Goal: Task Accomplishment & Management: Complete application form

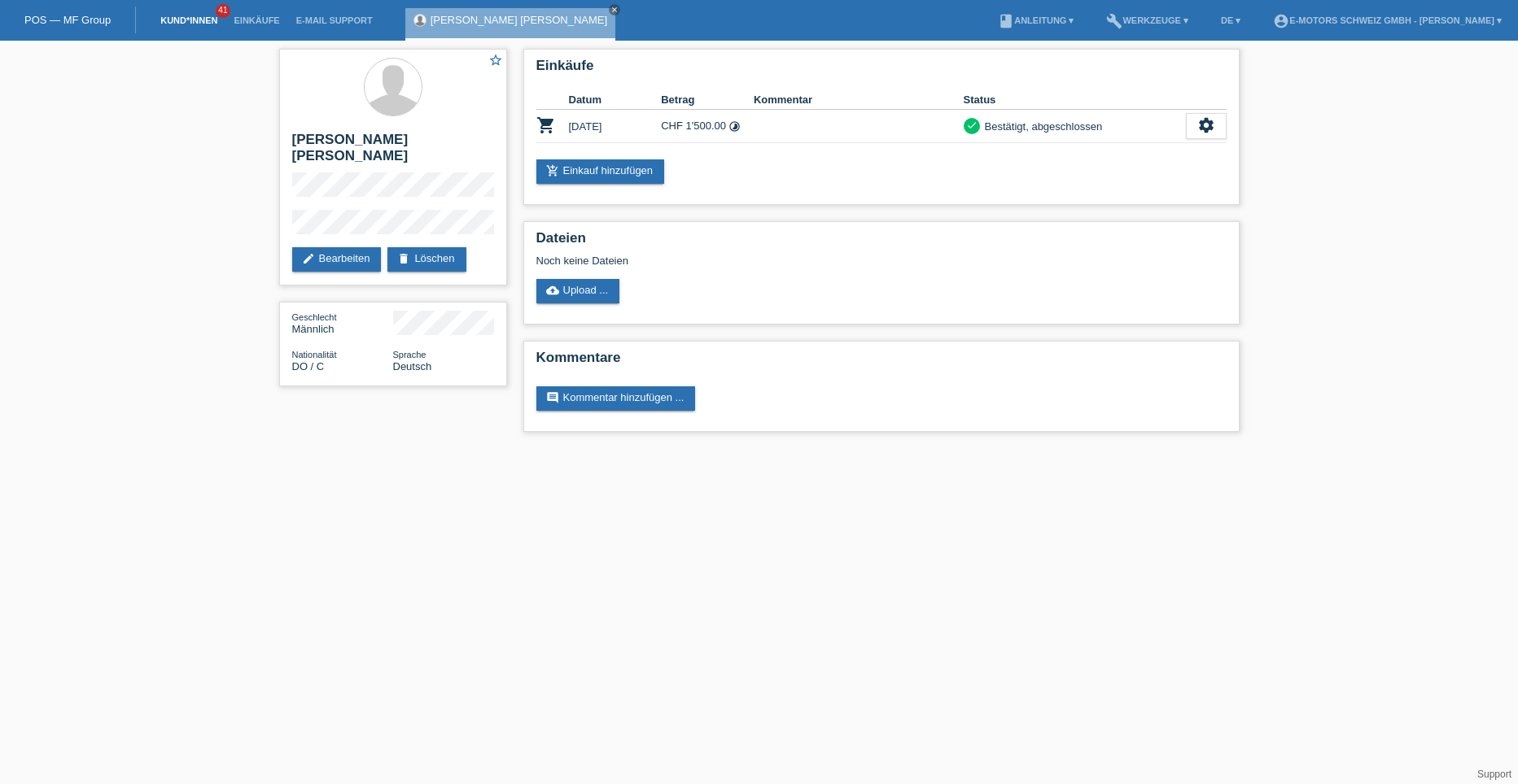
click at [173, 22] on link "Kund*innen" at bounding box center [188, 20] width 73 height 10
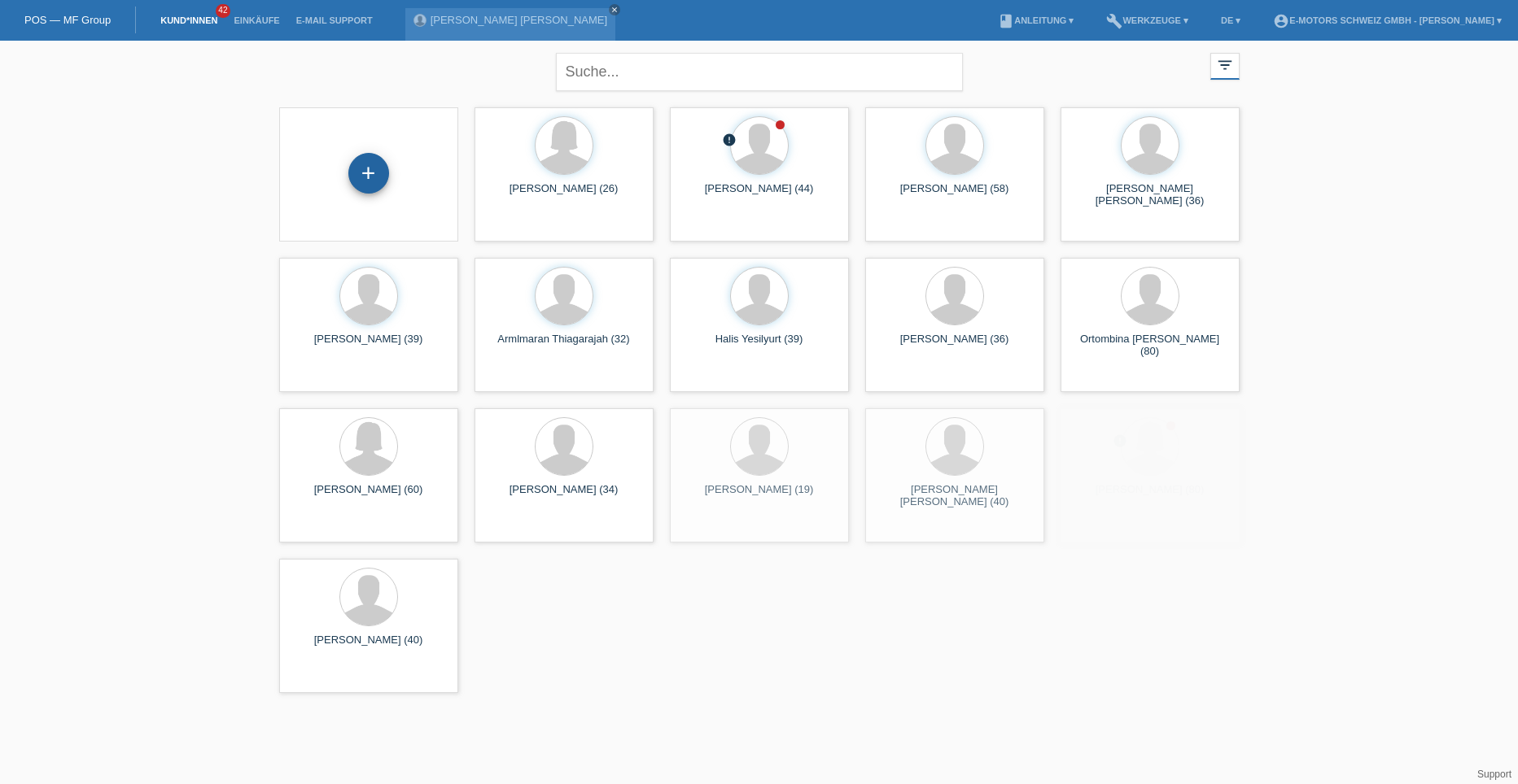
click at [363, 169] on div "+" at bounding box center [369, 173] width 40 height 40
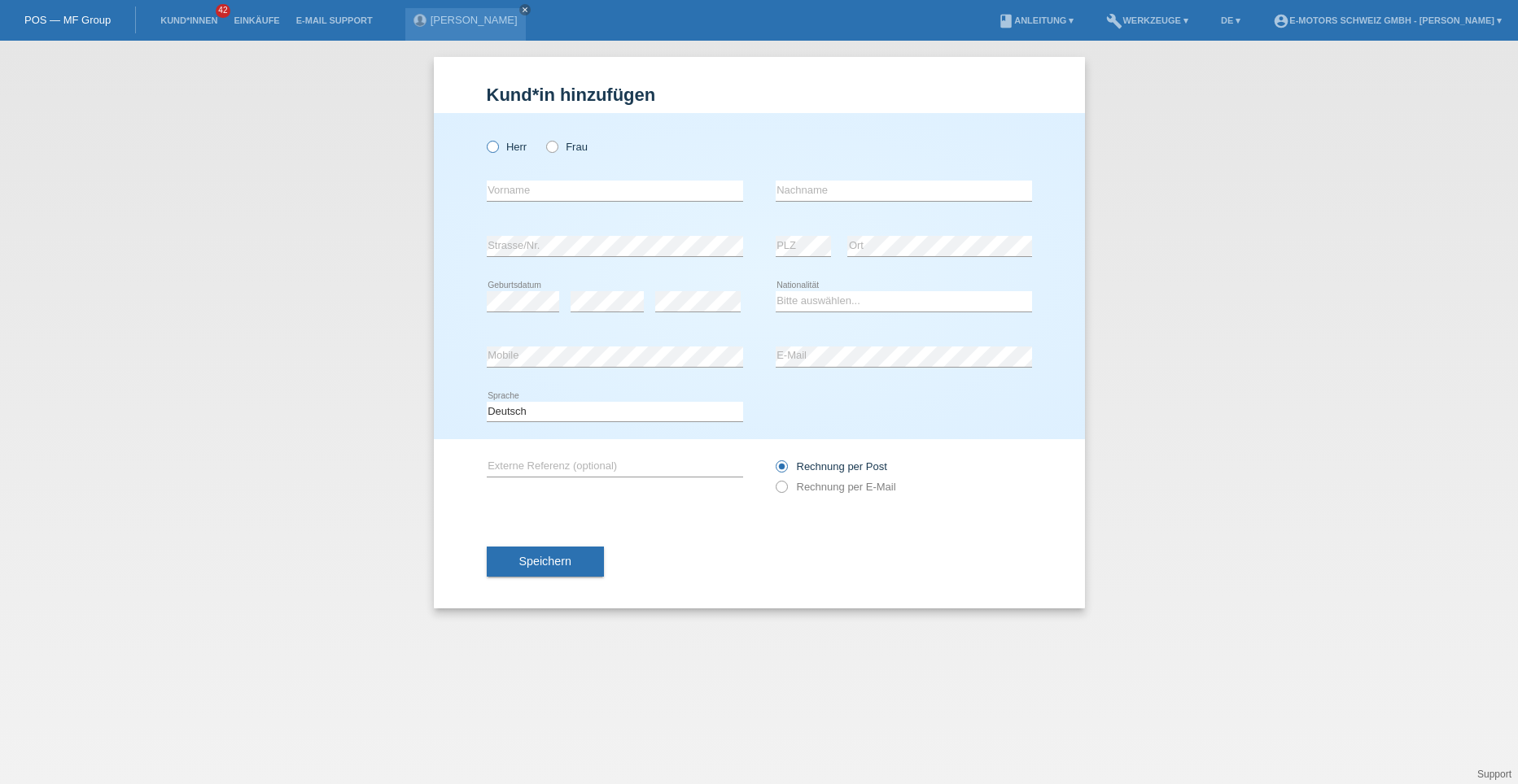
click at [483, 138] on icon at bounding box center [483, 138] width 0 height 0
click at [492, 150] on input "Herr" at bounding box center [492, 146] width 11 height 11
radio input "true"
click at [511, 196] on input "text" at bounding box center [615, 191] width 256 height 20
type input "Kanthypan"
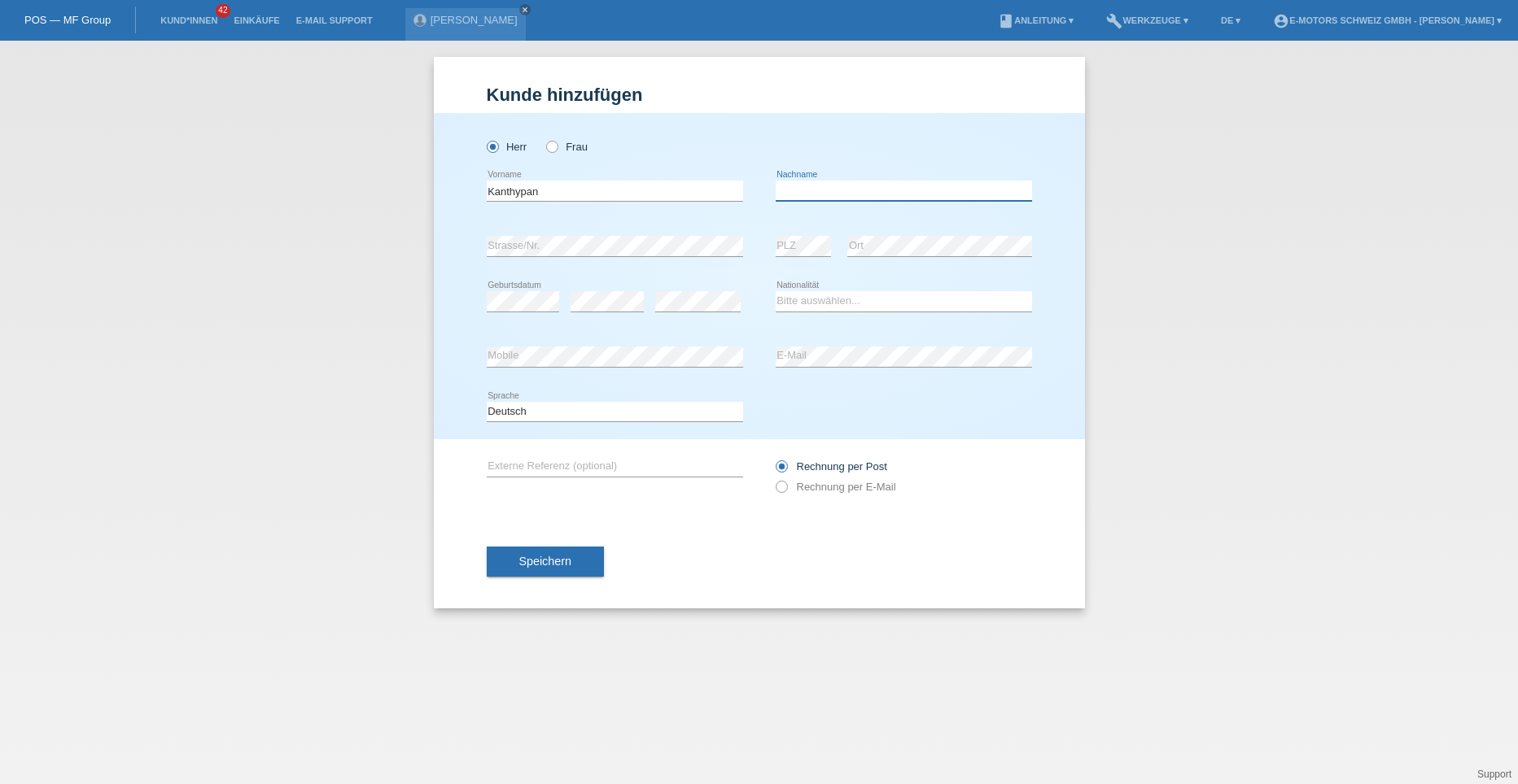
click at [805, 191] on input "text" at bounding box center [904, 191] width 256 height 20
click at [795, 191] on input "silvaloeswaran" at bounding box center [904, 191] width 256 height 20
click at [794, 195] on input "silvaloeswaran" at bounding box center [904, 191] width 256 height 20
click at [863, 194] on input "silvlaloeswaran" at bounding box center [904, 191] width 256 height 20
type input "s"
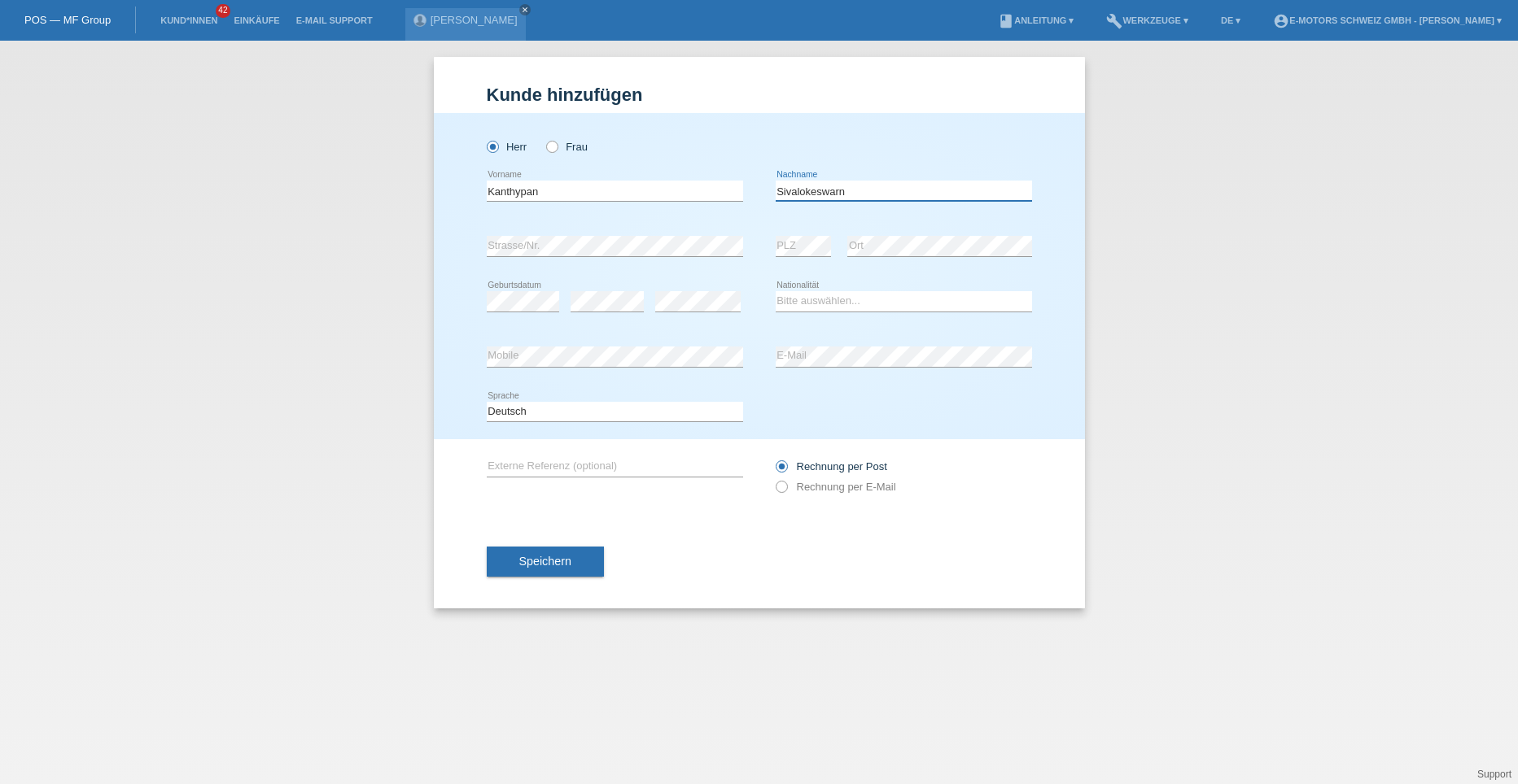
type input "Sivalokeswarn"
click at [811, 292] on select "Bitte auswählen... Schweiz Deutschland Liechtenstein Österreich ------------ Af…" at bounding box center [904, 301] width 256 height 19
select select "LK"
click at [776, 292] on select "Bitte auswählen... Schweiz Deutschland Liechtenstein Österreich ------------ Af…" at bounding box center [904, 301] width 256 height 19
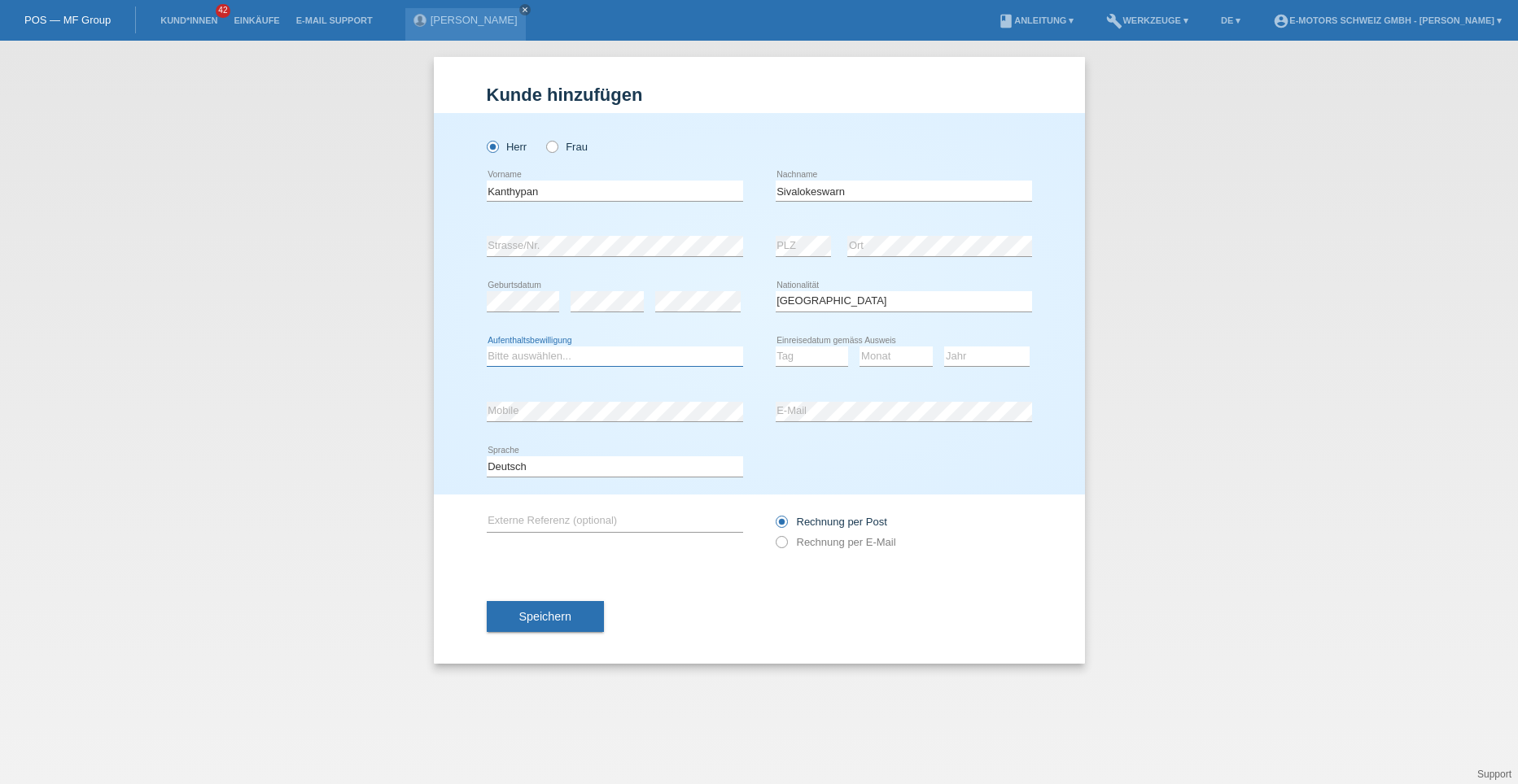
click at [525, 354] on select "Bitte auswählen... C B B - Flüchtlingsstatus Andere" at bounding box center [615, 356] width 256 height 19
select select "B"
click at [487, 346] on select "Bitte auswählen... C B B - Flüchtlingsstatus Andere" at bounding box center [615, 356] width 256 height 19
click at [799, 355] on select "Tag 01 02 03 04 05 06 07 08 09 10 11" at bounding box center [812, 356] width 73 height 19
select select "07"
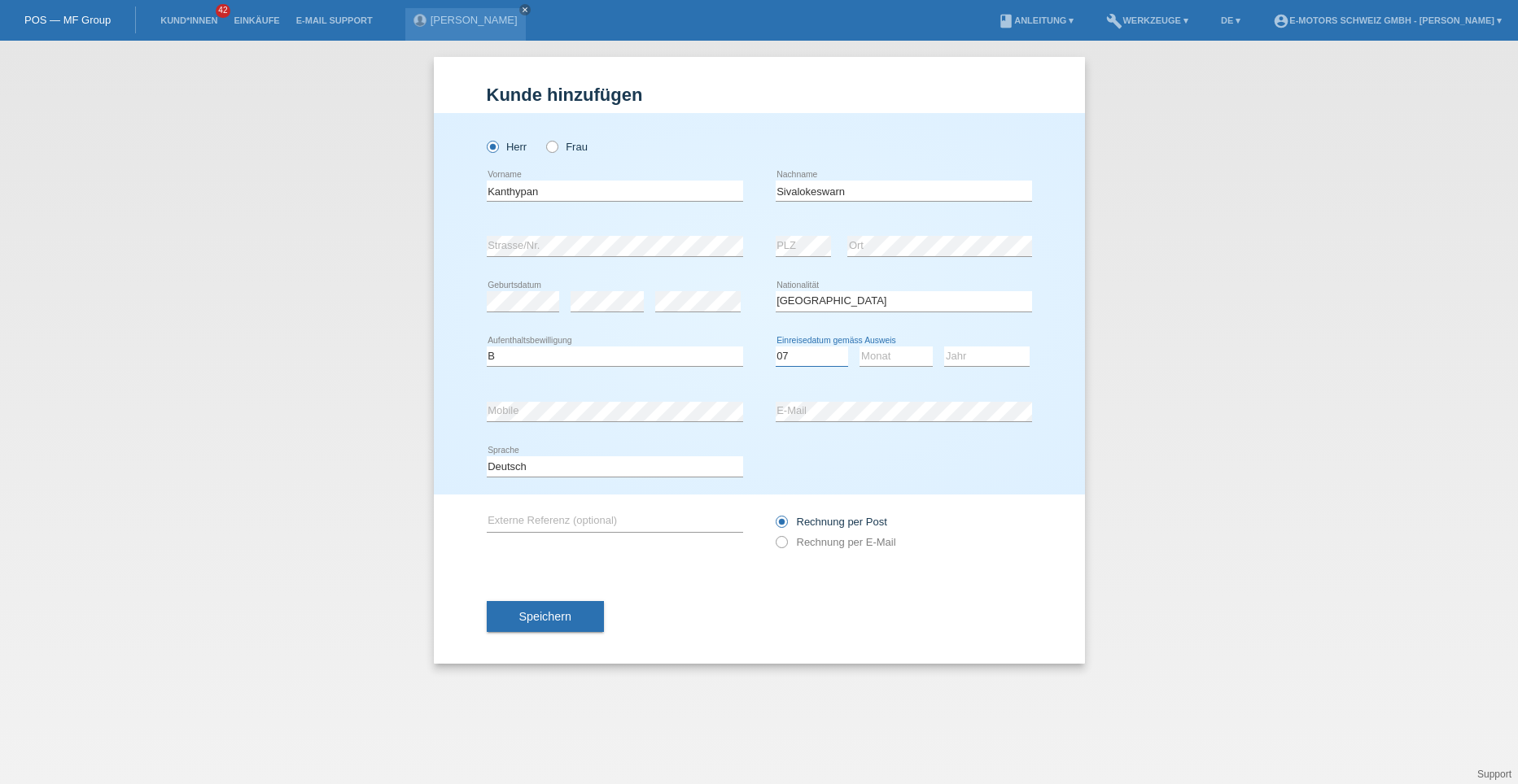
click at [776, 346] on select "Tag 01 02 03 04 05 06 07 08 09 10 11" at bounding box center [812, 356] width 73 height 19
click at [891, 357] on select "Monat 01 02 03 04 05 06 07 08 09 10 11" at bounding box center [896, 356] width 73 height 19
select select "10"
click at [859, 346] on select "Monat 01 02 03 04 05 06 07 08 09 10 11" at bounding box center [896, 356] width 73 height 19
click at [957, 355] on select "Jahr 2025 2024 2023 2022 2021 2020 2019 2018 2017 2016 2015 2014 2013 2012 2011…" at bounding box center [987, 356] width 85 height 19
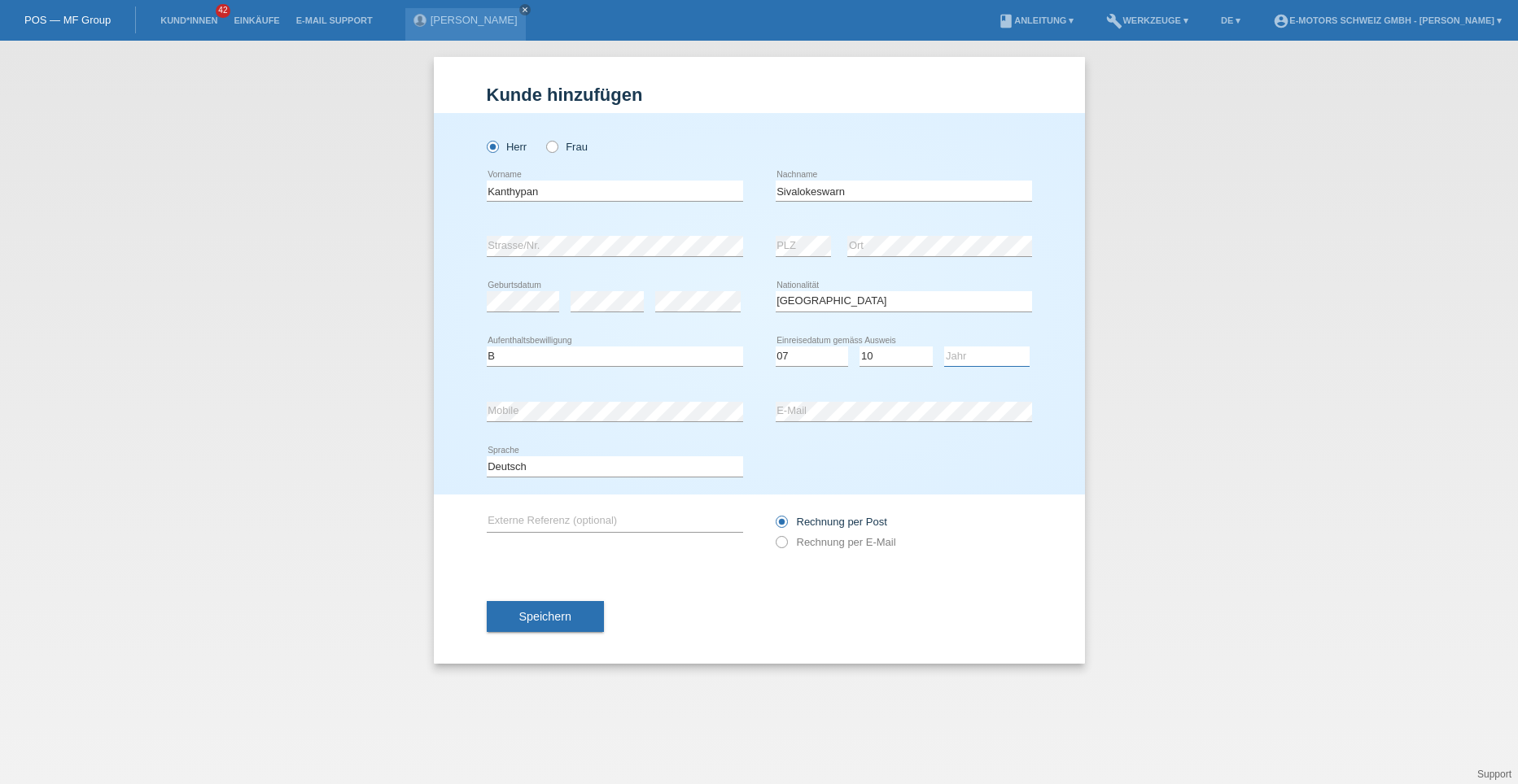
select select "2014"
click at [945, 346] on select "Jahr 2025 2024 2023 2022 2021 2020 2019 2018 2017 2016 2015 2014 2013 2012 2011…" at bounding box center [987, 356] width 85 height 19
click at [540, 611] on span "Speichern" at bounding box center [546, 616] width 52 height 13
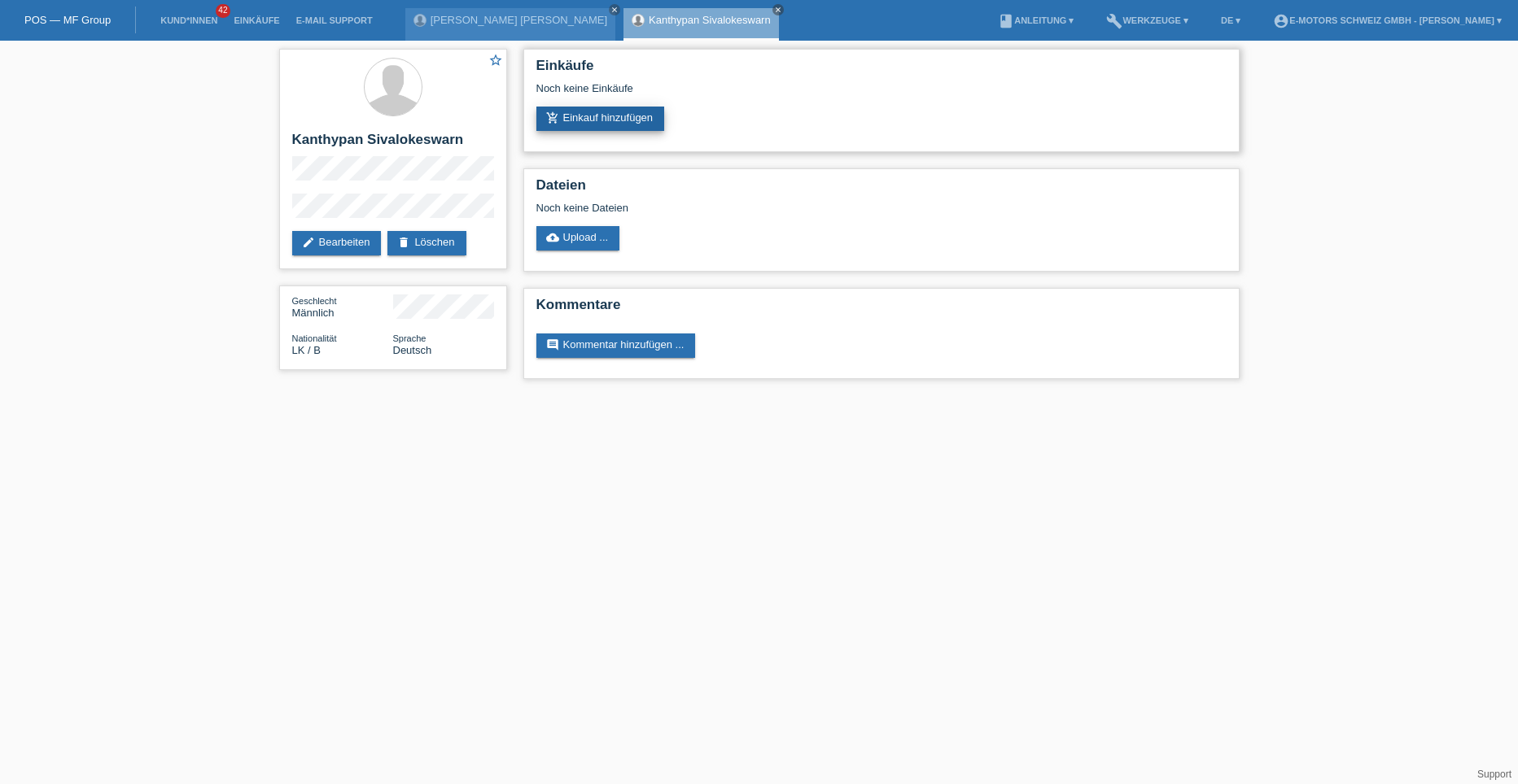
click at [587, 114] on link "add_shopping_cart Einkauf hinzufügen" at bounding box center [600, 118] width 129 height 24
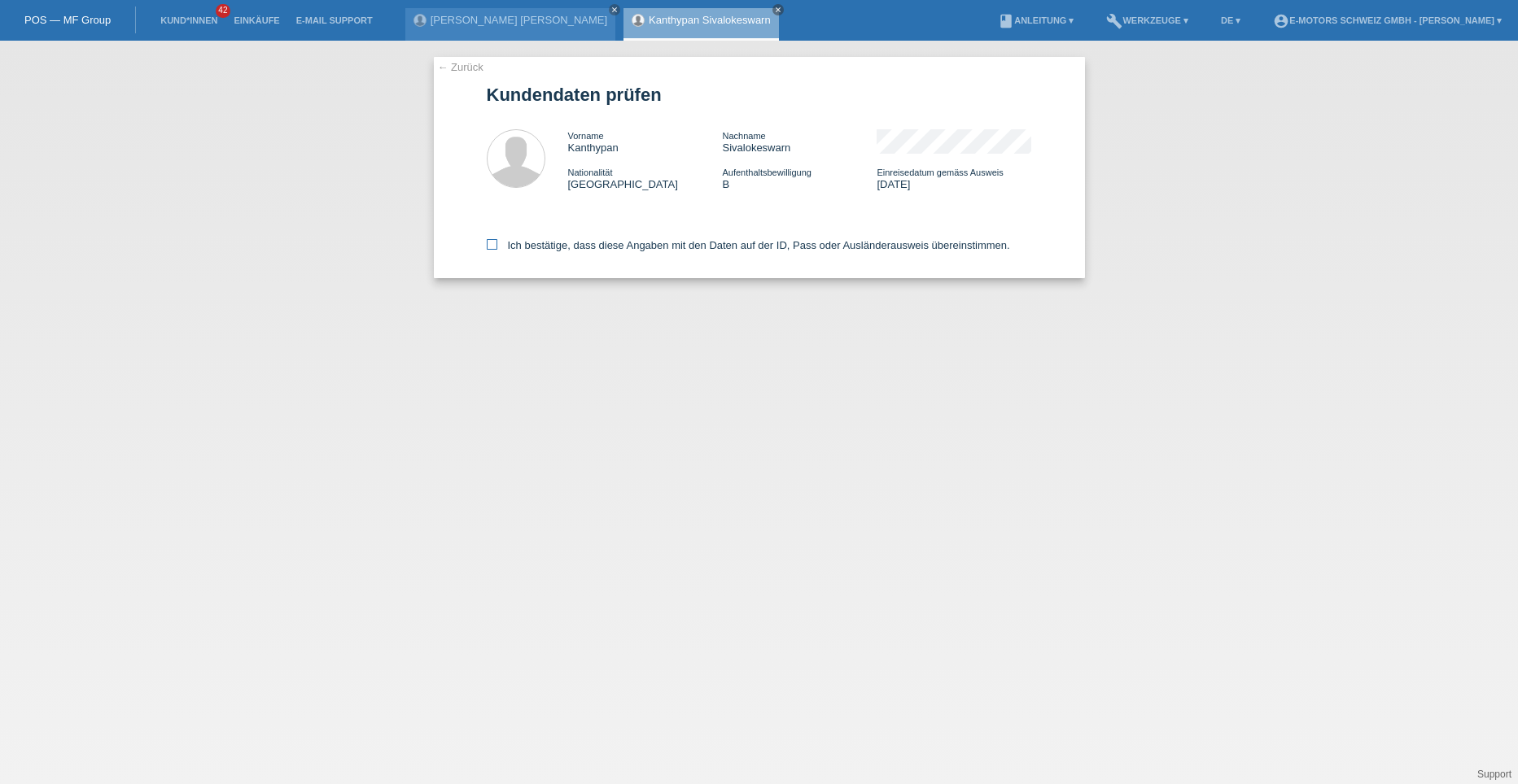
click at [487, 245] on icon at bounding box center [492, 244] width 11 height 11
click at [487, 245] on input "Ich bestätige, dass diese Angaben mit den Daten auf der ID, Pass oder Ausländer…" at bounding box center [492, 244] width 11 height 11
checkbox input "true"
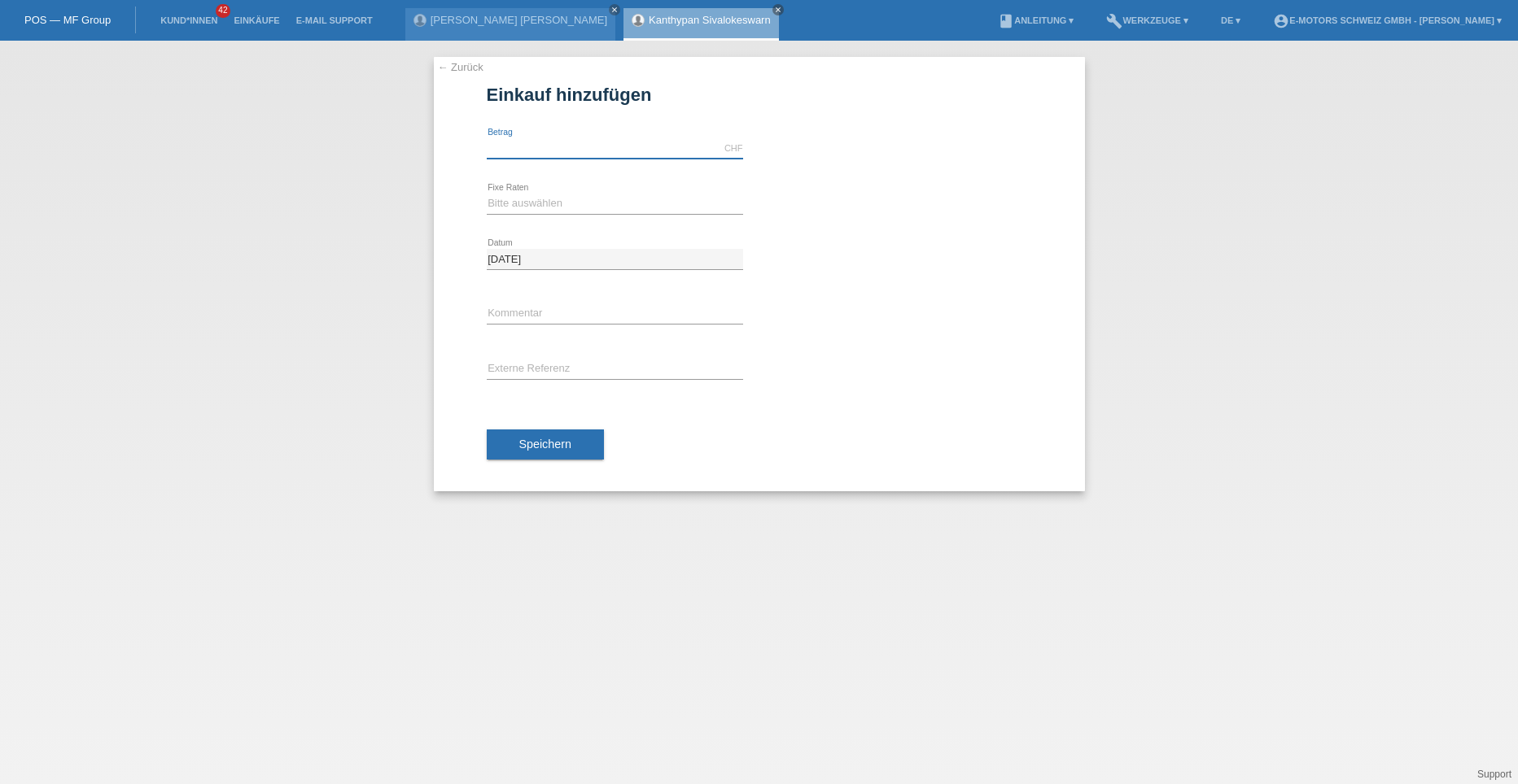
click at [514, 153] on input "text" at bounding box center [615, 148] width 256 height 20
type input "3790.00"
click at [533, 201] on select "Bitte auswählen 12 Raten 24 Raten 36 Raten 48 Raten" at bounding box center [615, 203] width 256 height 19
select select "213"
click at [487, 194] on select "Bitte auswählen 12 Raten 24 Raten 36 Raten 48 Raten" at bounding box center [615, 203] width 256 height 19
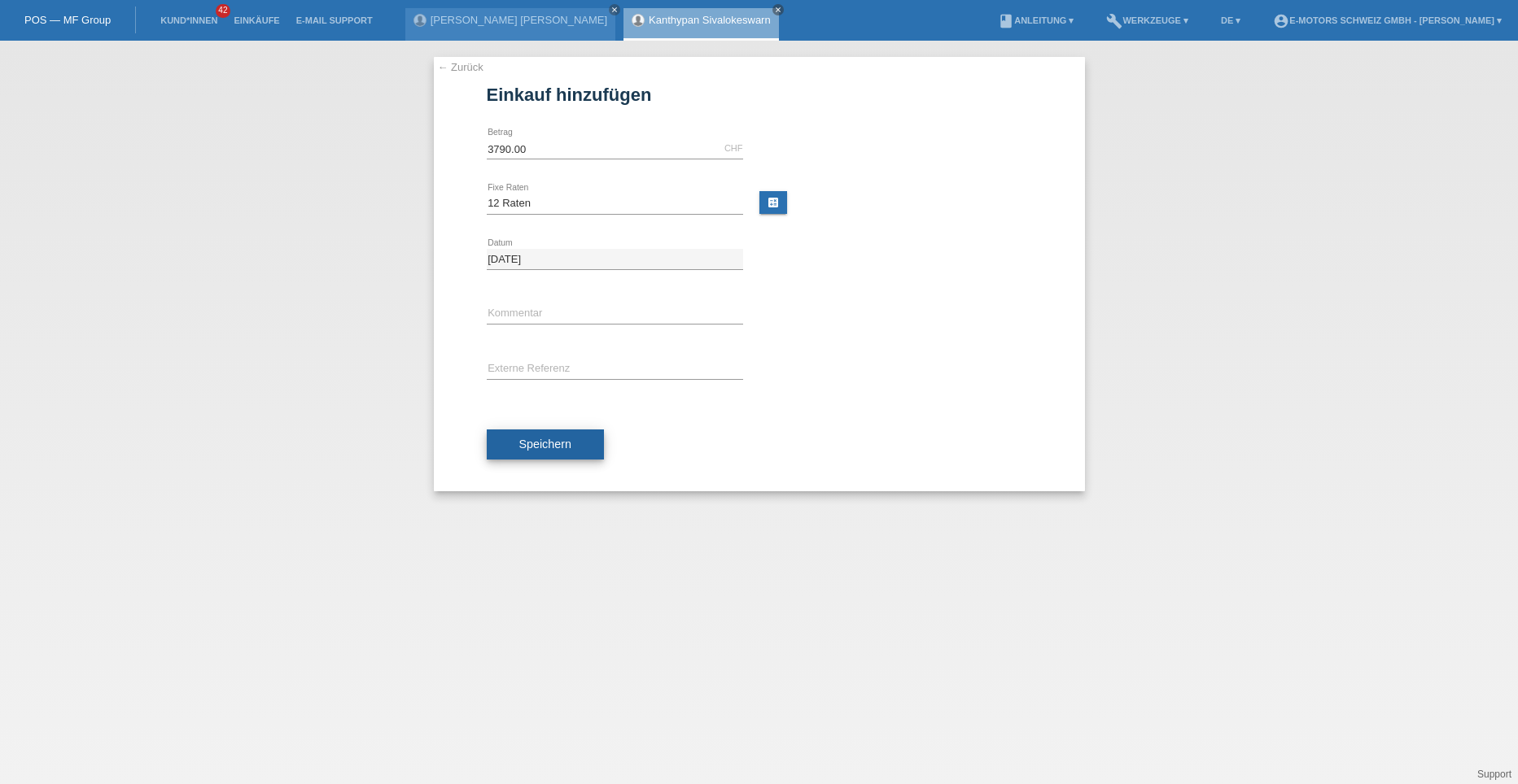
click at [557, 443] on span "Speichern" at bounding box center [546, 443] width 52 height 13
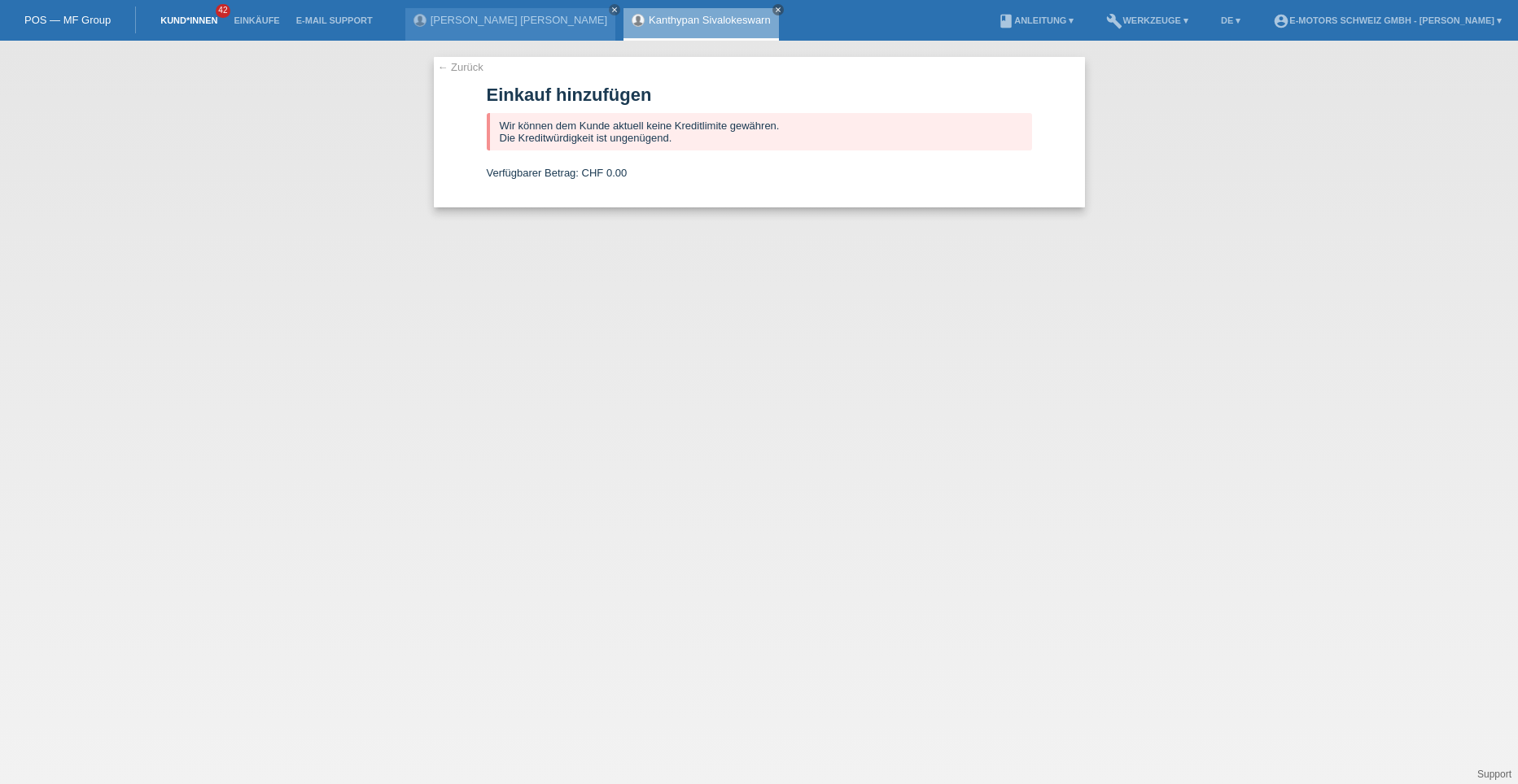
click at [185, 20] on link "Kund*innen" at bounding box center [188, 20] width 73 height 10
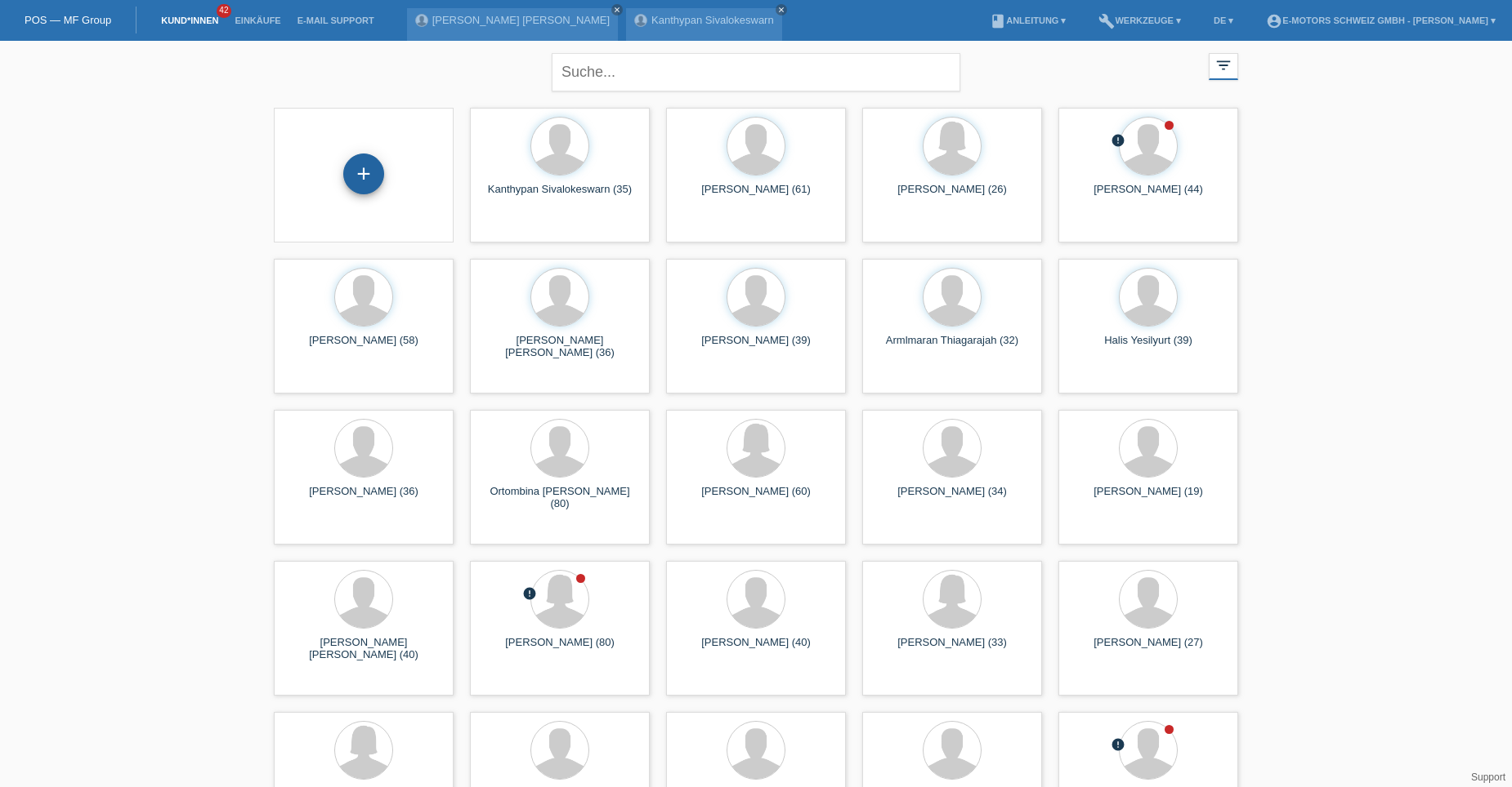
click at [362, 173] on div "+" at bounding box center [363, 173] width 39 height 28
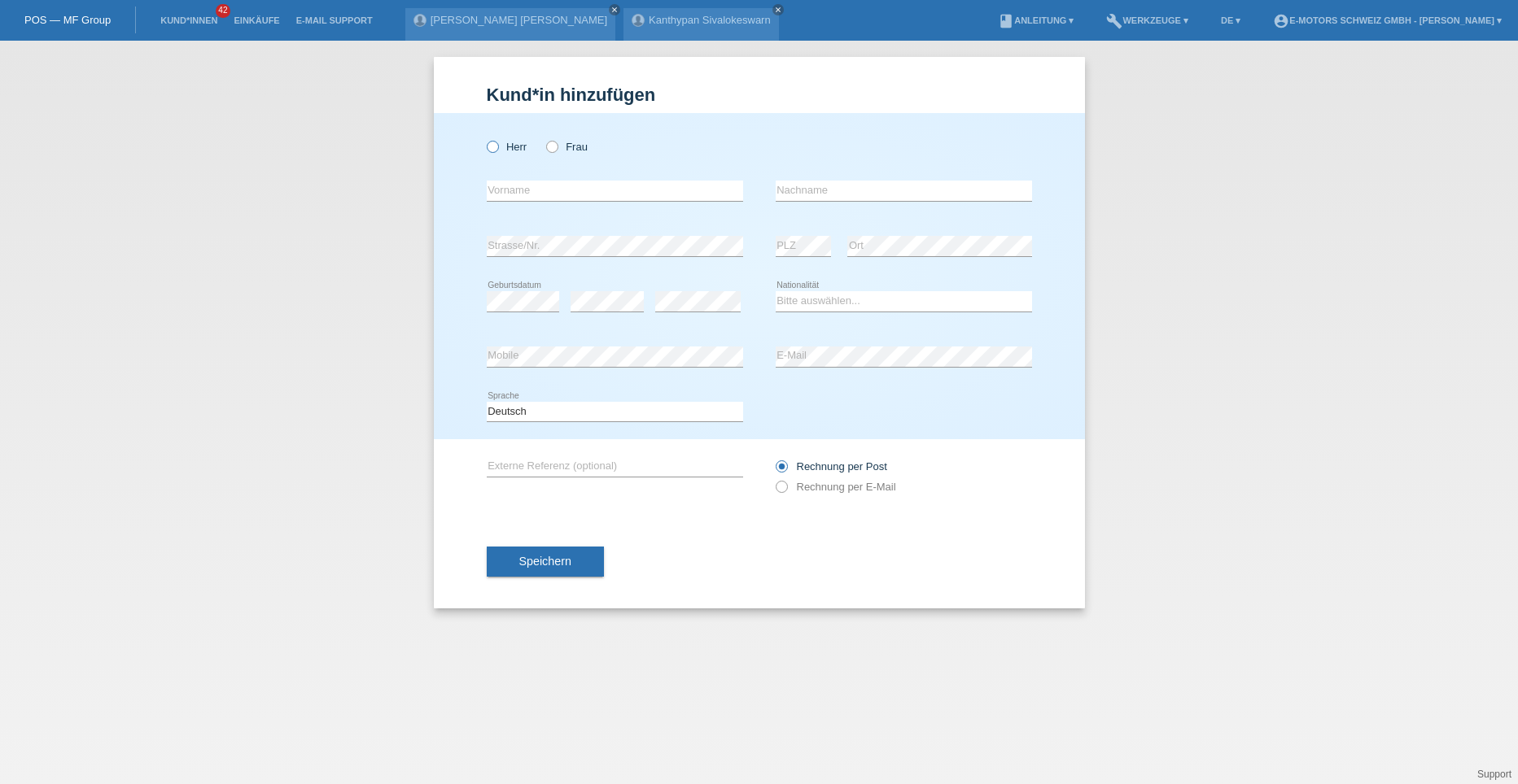
click at [499, 148] on label "Herr" at bounding box center [507, 147] width 40 height 12
click at [498, 148] on input "Herr" at bounding box center [492, 146] width 11 height 11
radio input "true"
click at [544, 138] on icon at bounding box center [544, 138] width 0 height 0
click at [549, 147] on input "Frau" at bounding box center [552, 146] width 11 height 11
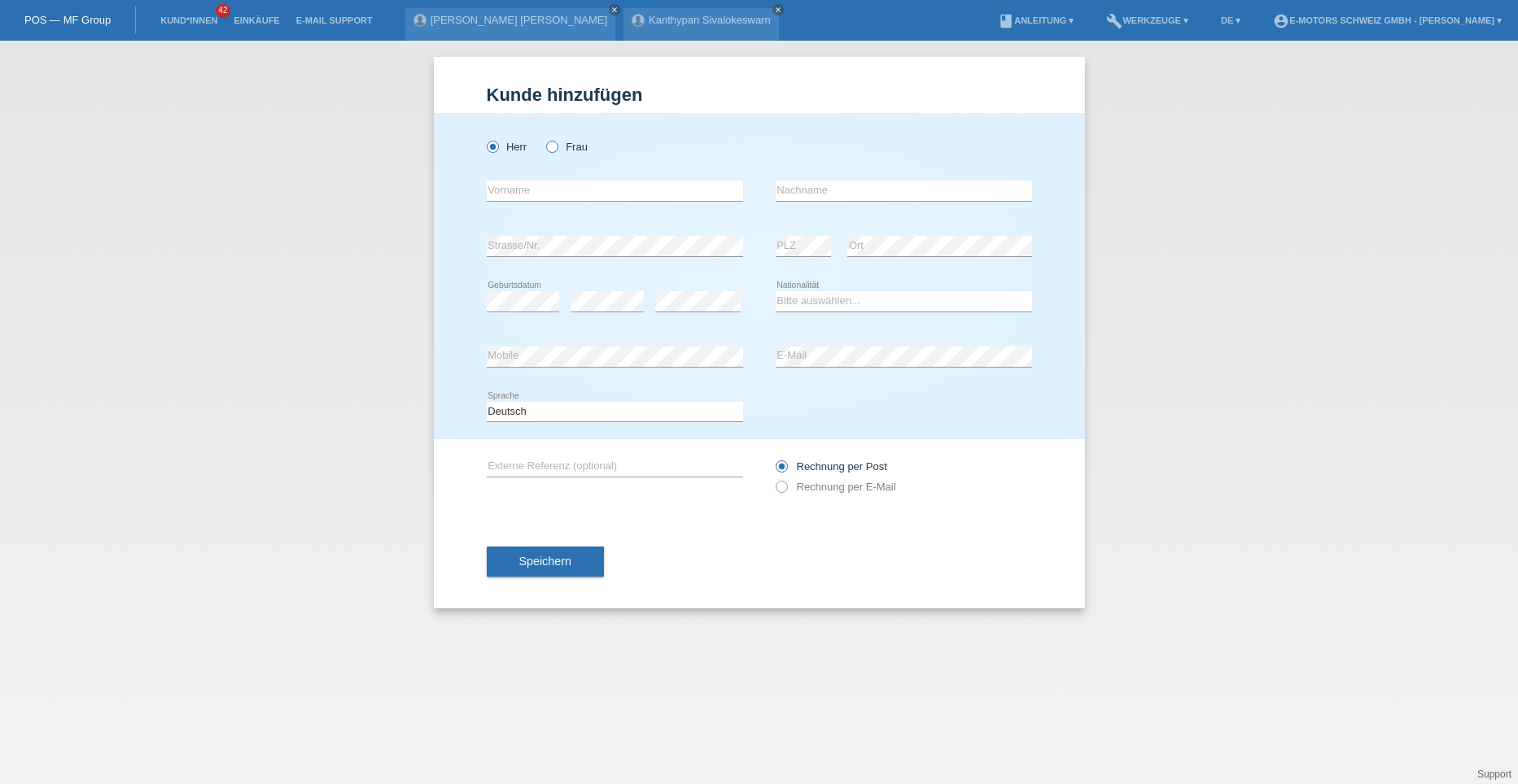
radio input "true"
click at [525, 197] on input "text" at bounding box center [615, 191] width 256 height 20
type input "Sujeeva"
click at [782, 188] on input "text" at bounding box center [904, 191] width 256 height 20
type input "Kirupairsa"
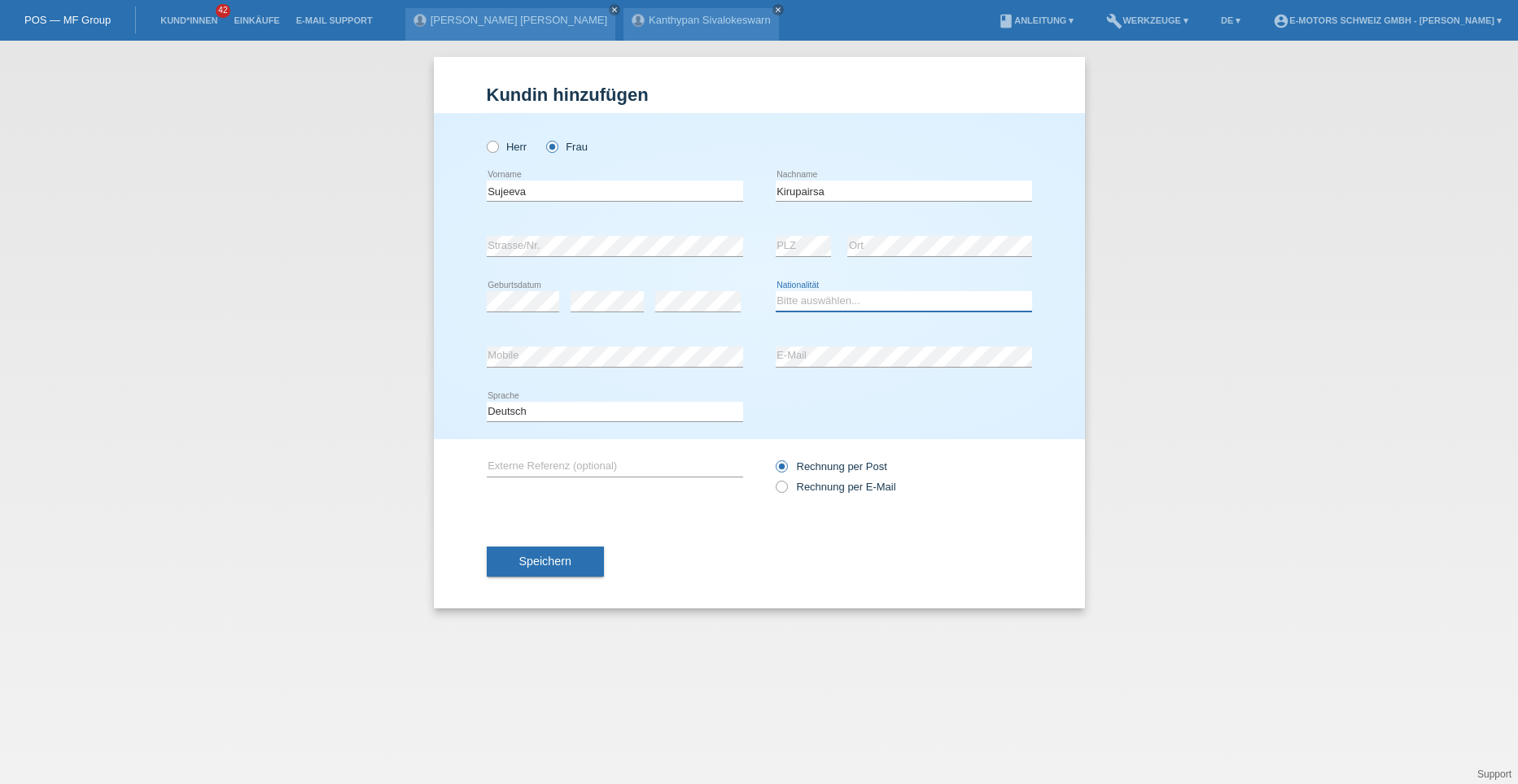
click at [801, 303] on select "Bitte auswählen... Schweiz Deutschland Liechtenstein Österreich ------------ Af…" at bounding box center [904, 301] width 256 height 19
select select "LK"
click at [776, 292] on select "Bitte auswählen... Schweiz Deutschland Liechtenstein Österreich ------------ Af…" at bounding box center [904, 301] width 256 height 19
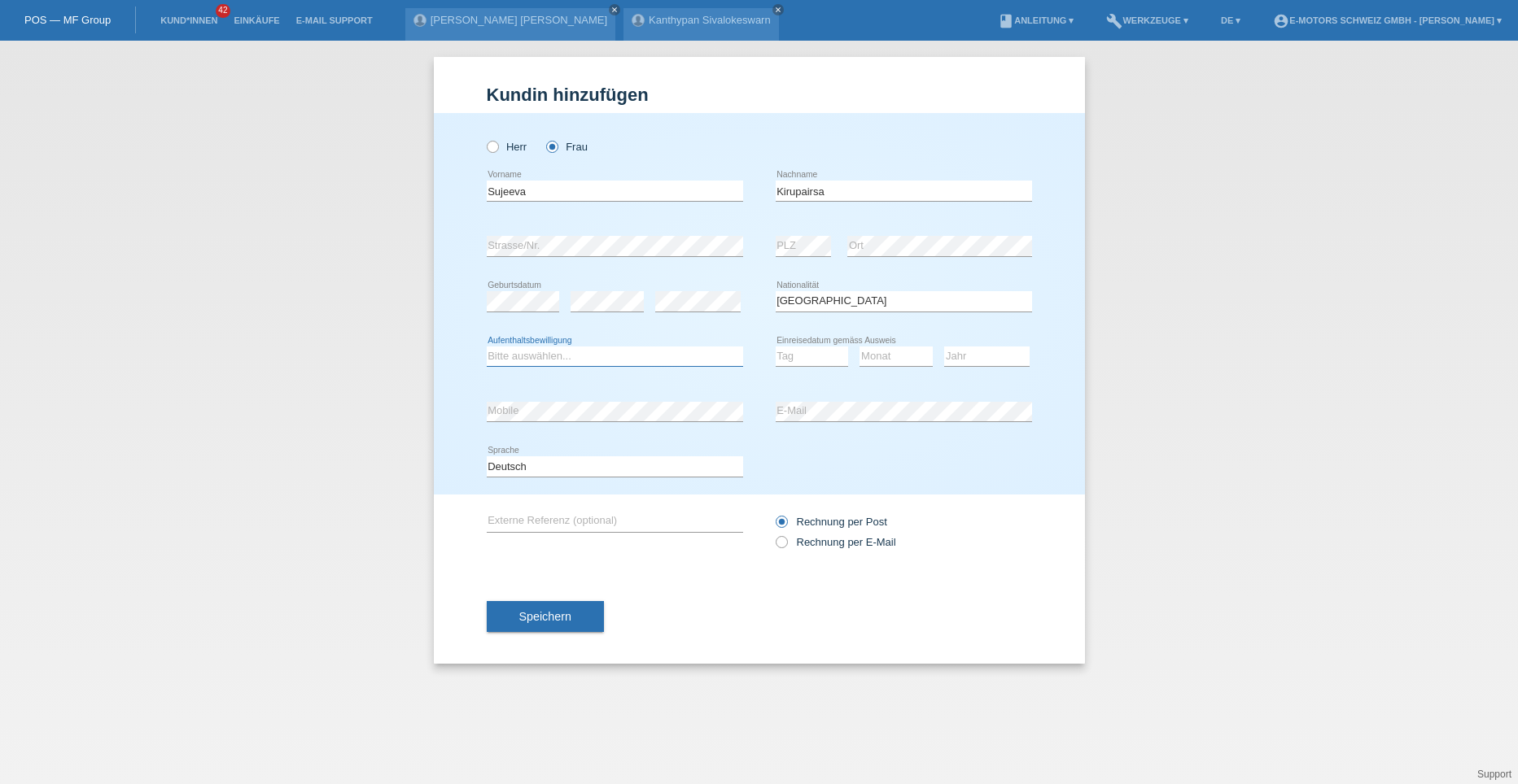
click at [573, 357] on select "Bitte auswählen... C B B - Flüchtlingsstatus Andere" at bounding box center [615, 356] width 256 height 19
select select "B"
click at [487, 346] on select "Bitte auswählen... C B B - Flüchtlingsstatus Andere" at bounding box center [615, 356] width 256 height 19
click at [807, 356] on select "Tag 01 02 03 04 05 06 07 08 09 10 11" at bounding box center [812, 356] width 73 height 19
select select "06"
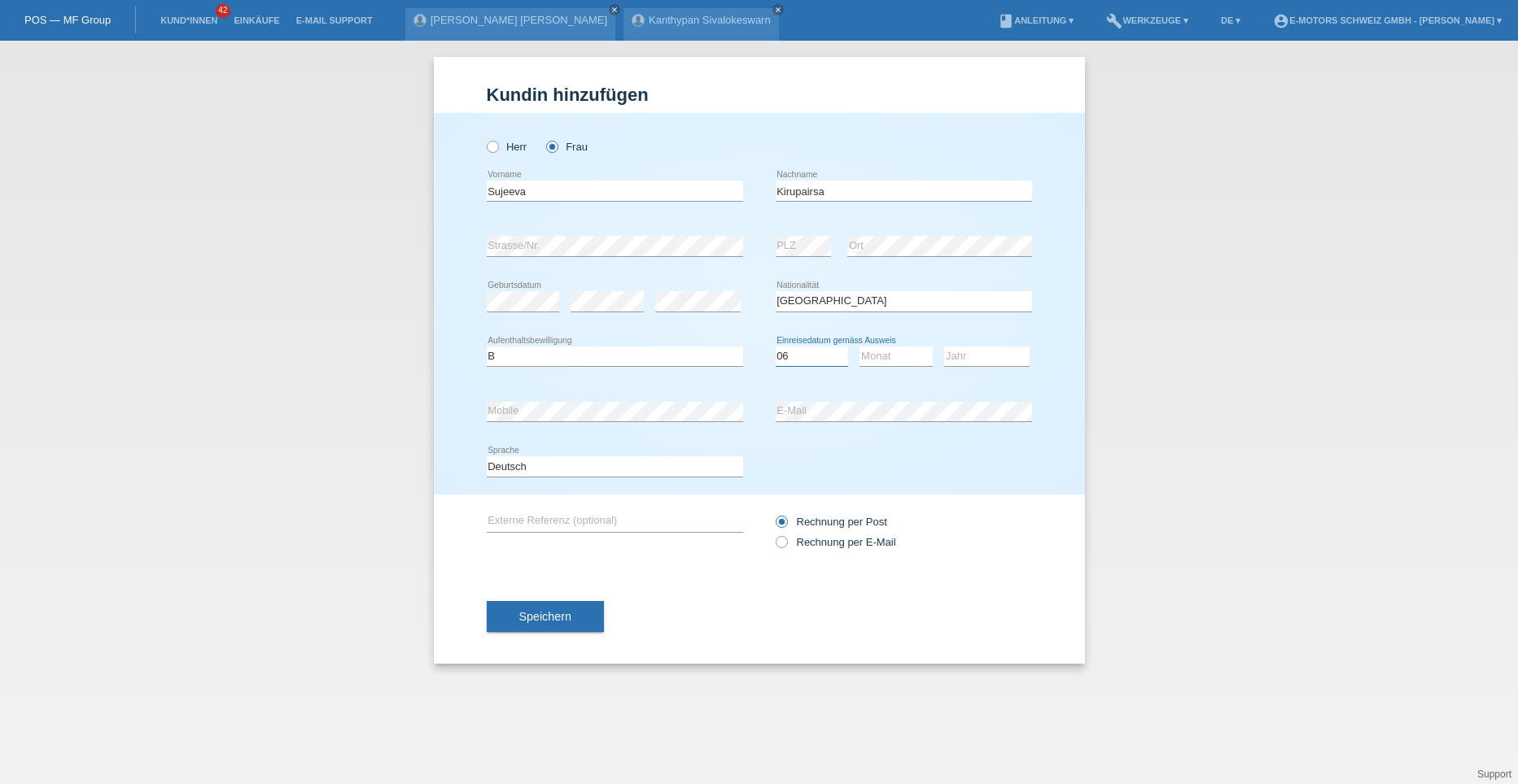
click at [776, 346] on select "Tag 01 02 03 04 05 06 07 08 09 10 11" at bounding box center [812, 356] width 73 height 19
click at [868, 355] on select "Monat 01 02 03 04 05 06 07 08 09 10 11" at bounding box center [896, 356] width 73 height 19
select select "01"
click at [859, 346] on select "Monat 01 02 03 04 05 06 07 08 09 10 11" at bounding box center [896, 356] width 73 height 19
click at [949, 352] on select "Jahr 2025 2024 2023 2022 2021 2020 2019 2018 2017 2016 2015 2014 2013 2012 2011…" at bounding box center [987, 356] width 85 height 19
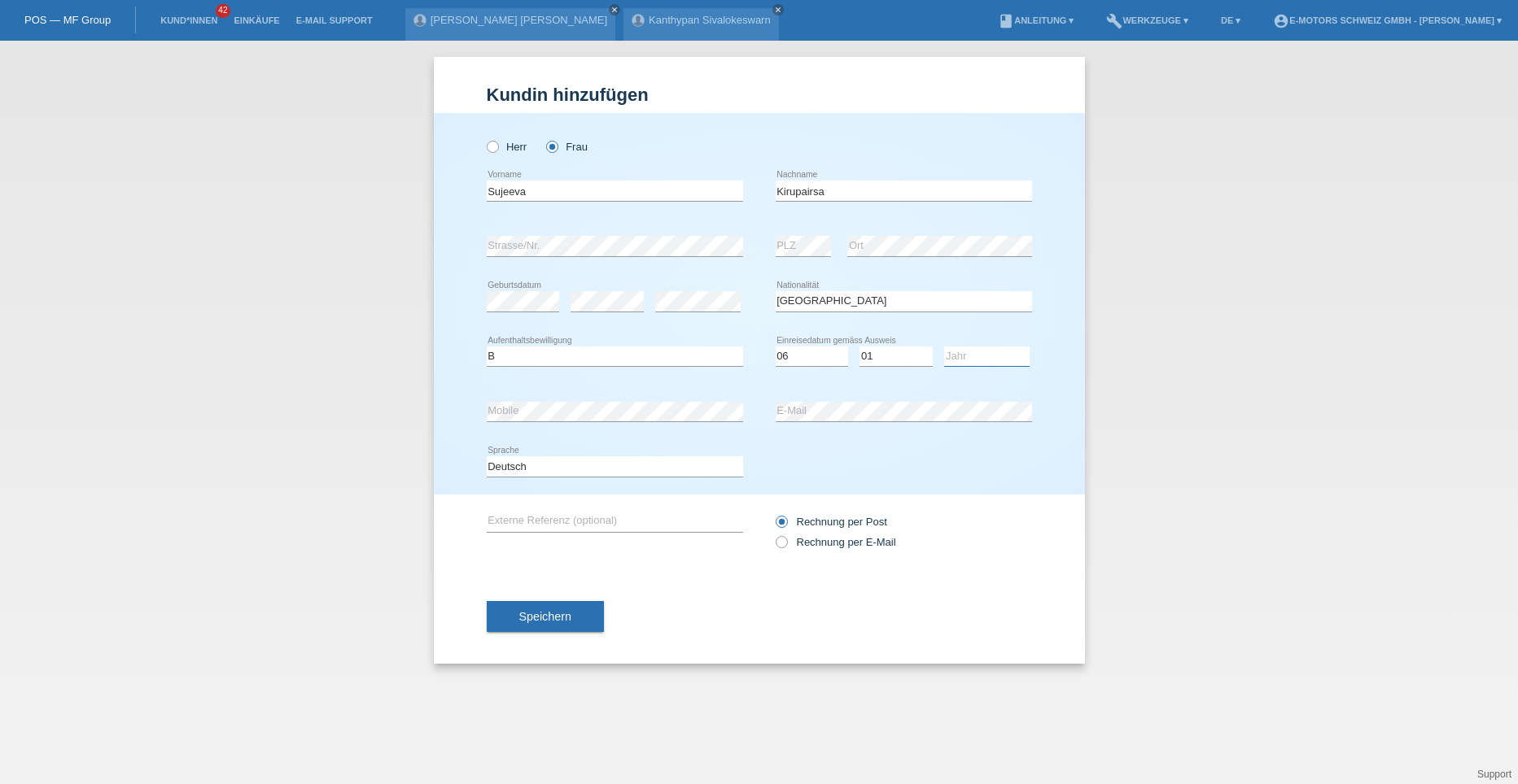
select select "2023"
click at [945, 346] on select "Jahr 2025 2024 2023 2022 2021 2020 2019 2018 2017 2016 2015 2014 2013 2012 2011…" at bounding box center [987, 356] width 85 height 19
click at [573, 614] on button "Speichern" at bounding box center [545, 616] width 117 height 31
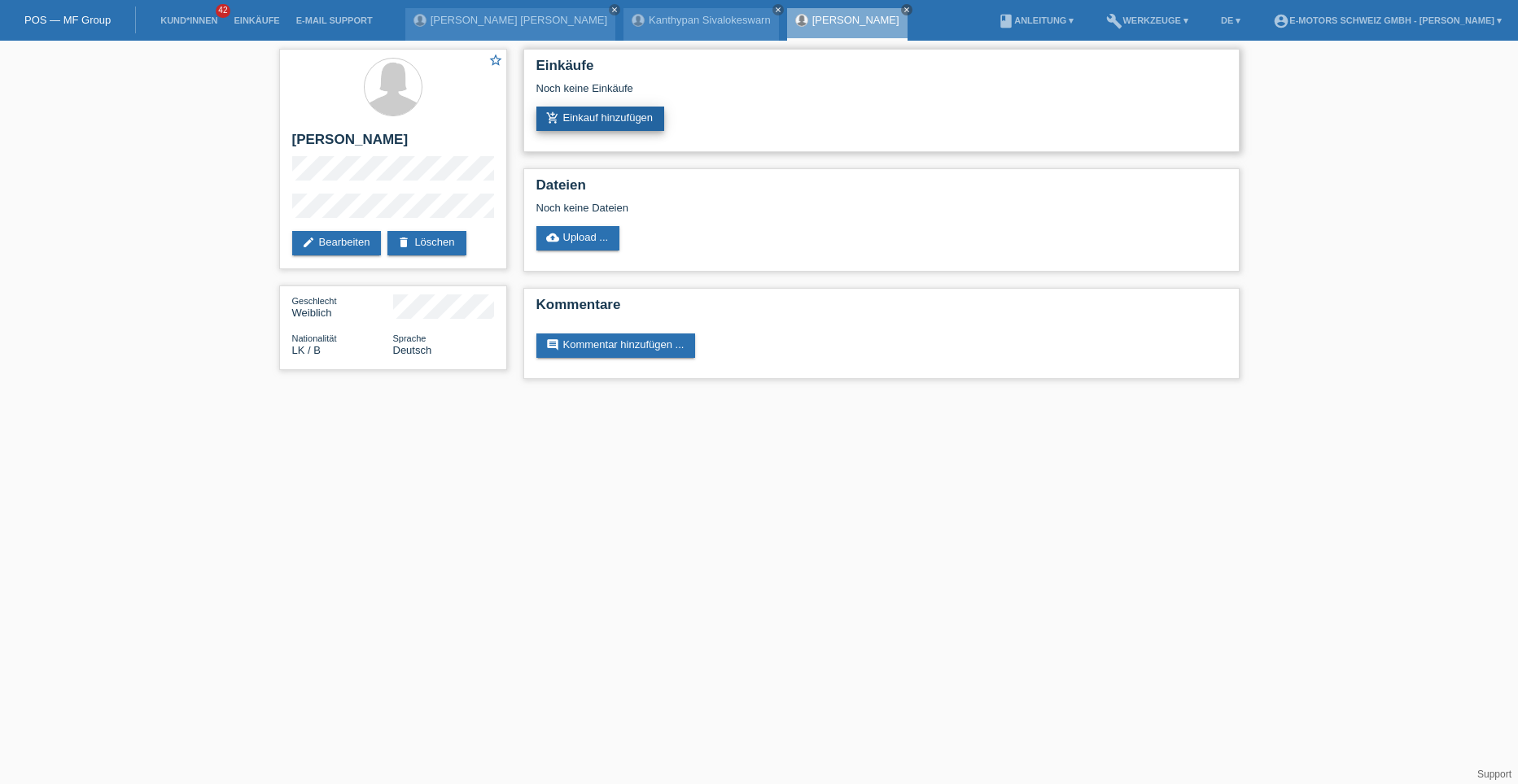
click at [575, 121] on link "add_shopping_cart Einkauf hinzufügen" at bounding box center [600, 118] width 129 height 24
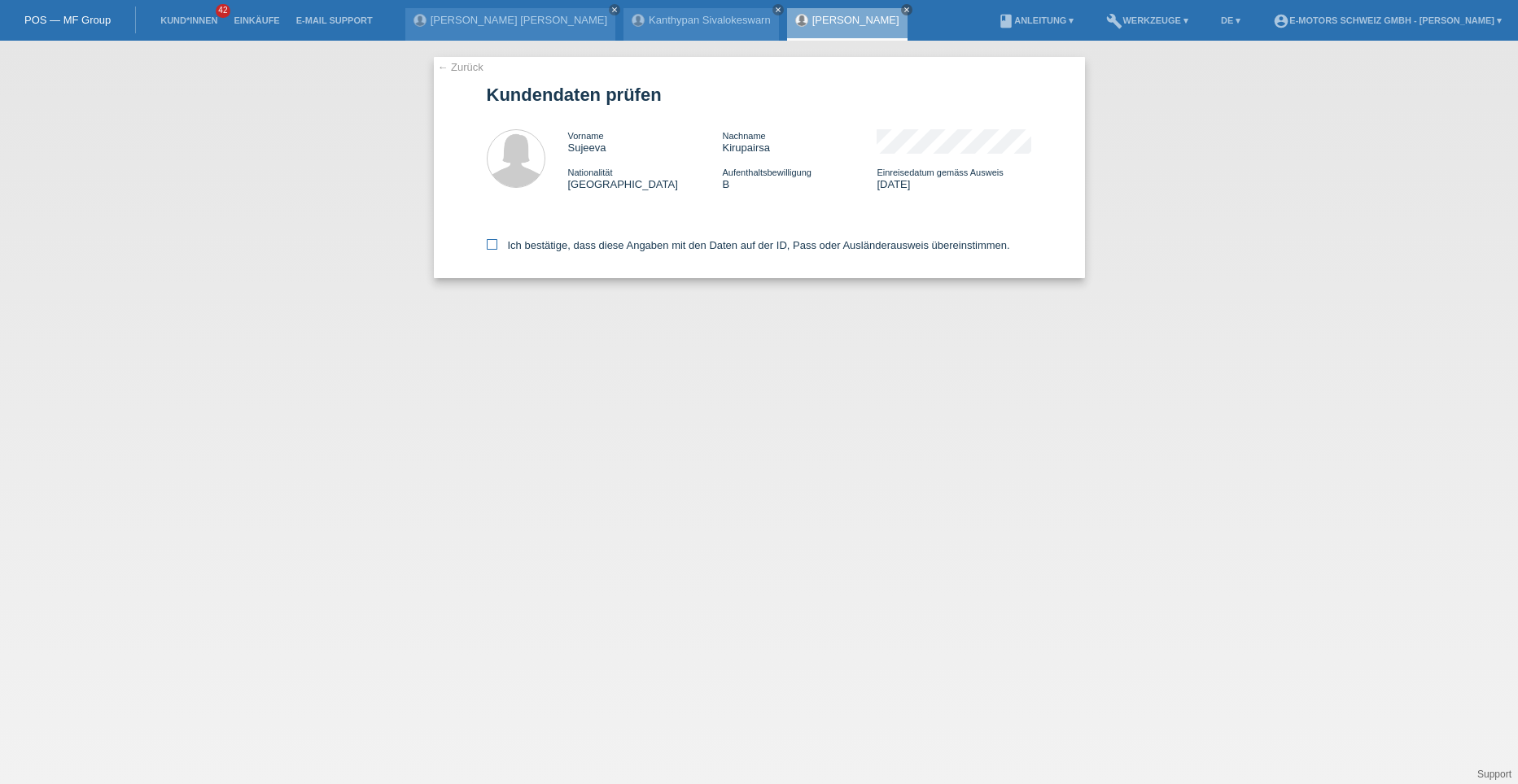
click at [493, 241] on icon at bounding box center [492, 244] width 11 height 11
click at [493, 241] on input "Ich bestätige, dass diese Angaben mit den Daten auf der ID, Pass oder Ausländer…" at bounding box center [492, 244] width 11 height 11
checkbox input "true"
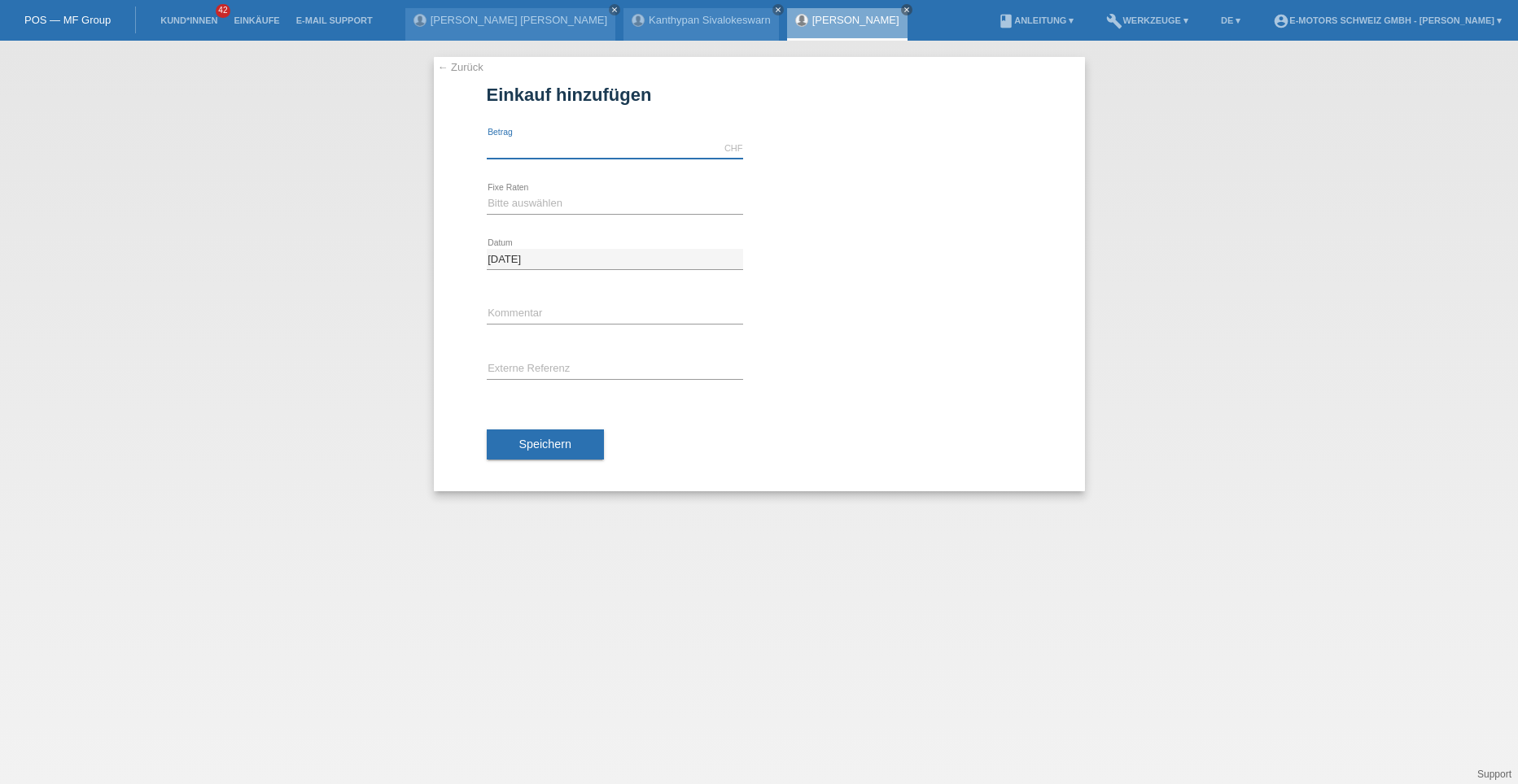
click at [524, 150] on input "text" at bounding box center [615, 148] width 256 height 20
type input "3790.00"
click at [523, 203] on select "Bitte auswählen 12 Raten 24 Raten 36 Raten 48 Raten" at bounding box center [615, 203] width 256 height 19
select select "213"
click at [487, 194] on select "Bitte auswählen 12 Raten 24 Raten 36 Raten 48 Raten" at bounding box center [615, 203] width 256 height 19
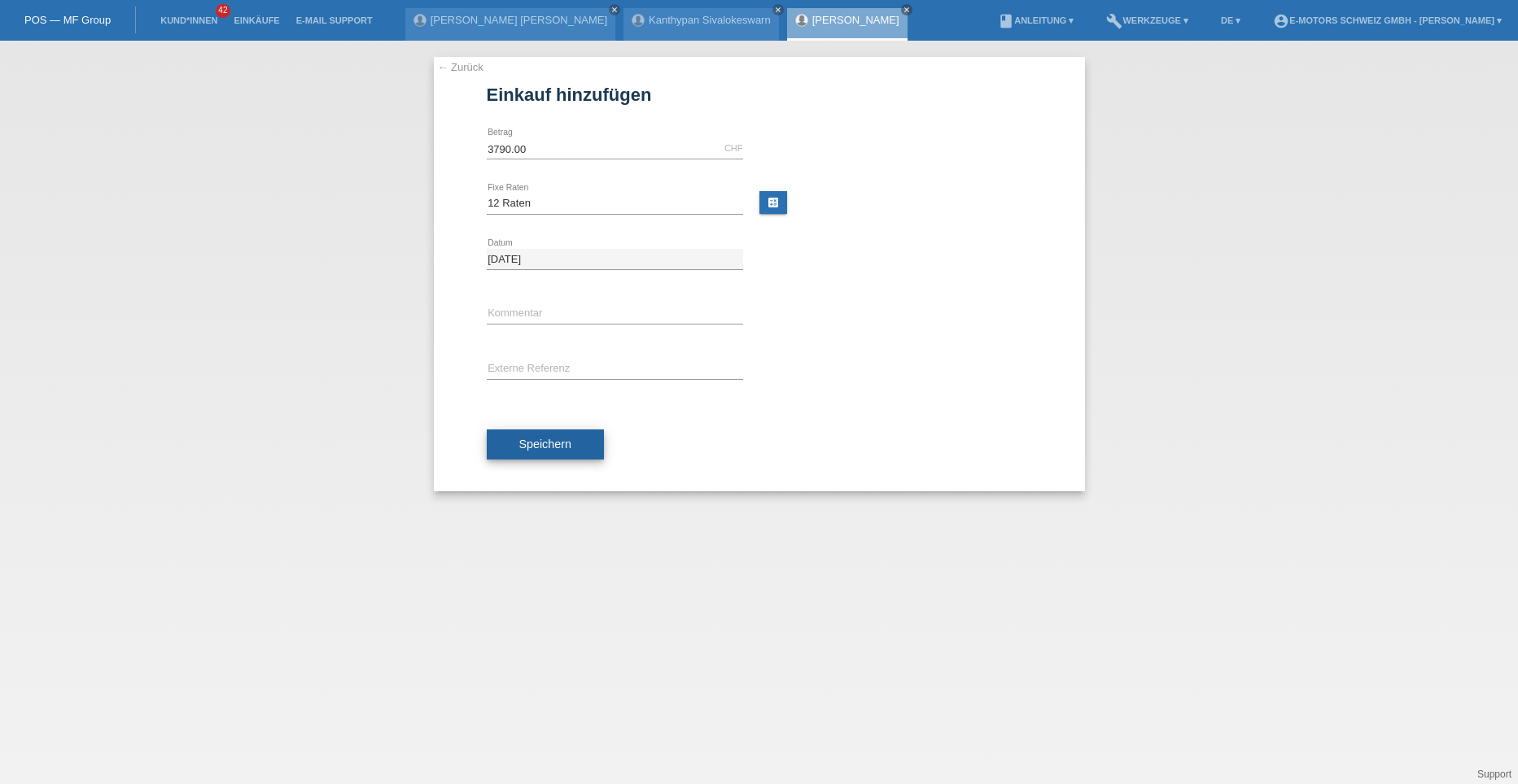
click at [546, 438] on span "Speichern" at bounding box center [546, 443] width 52 height 13
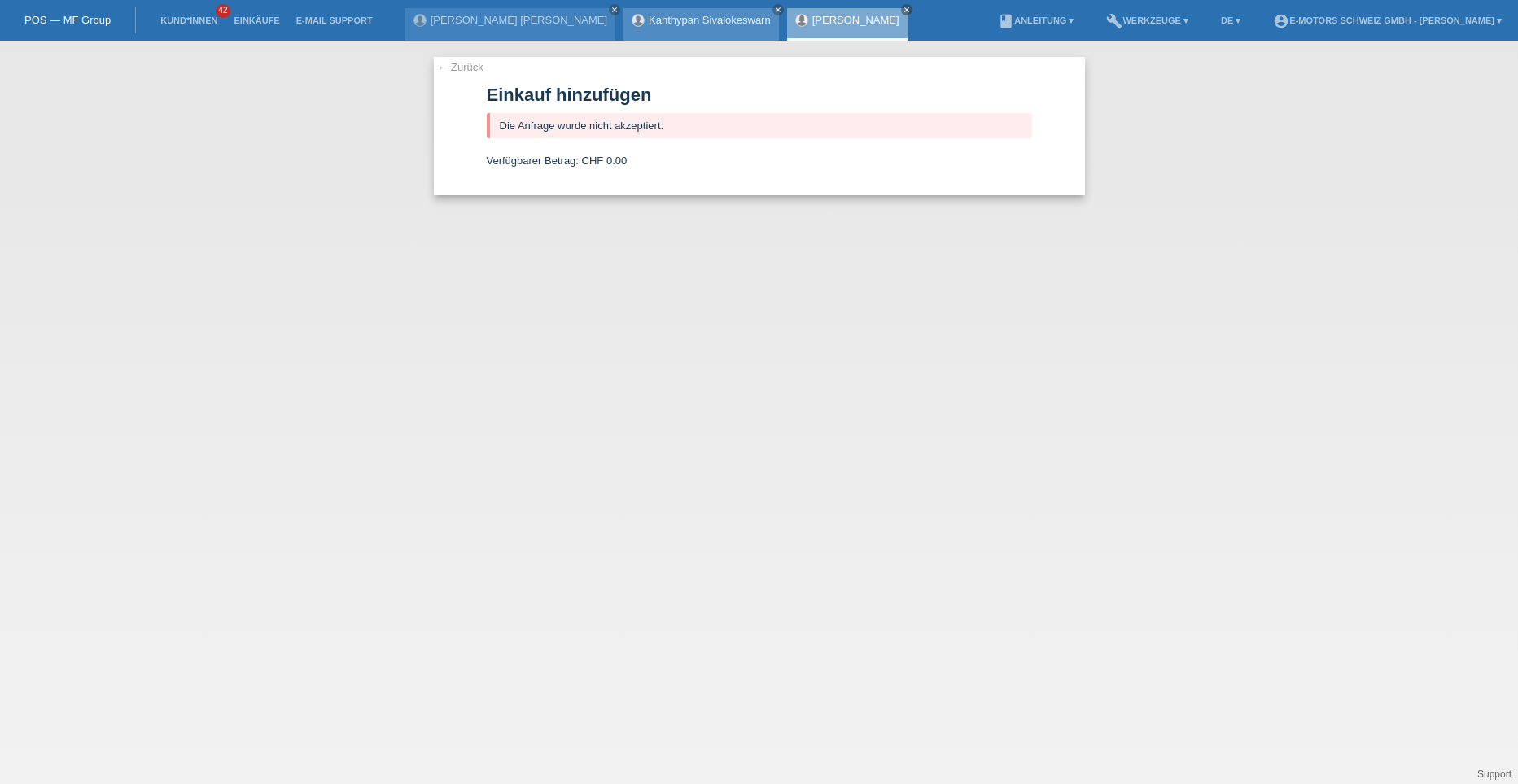
click at [674, 22] on link "Kanthypan Sivalokeswarn" at bounding box center [709, 19] width 122 height 12
